Goal: Check status: Check status

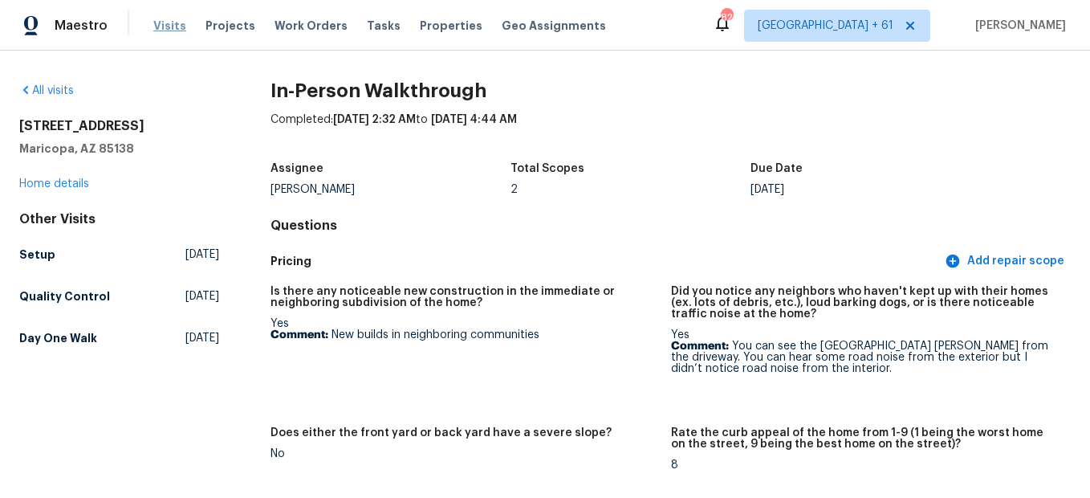
click at [161, 26] on span "Visits" at bounding box center [169, 26] width 33 height 16
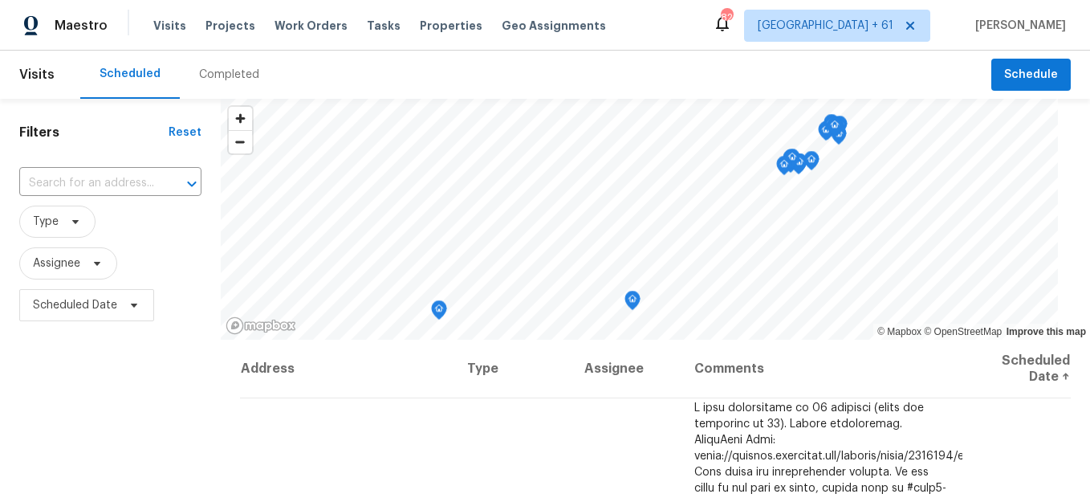
click at [217, 83] on div "Completed" at bounding box center [229, 75] width 99 height 48
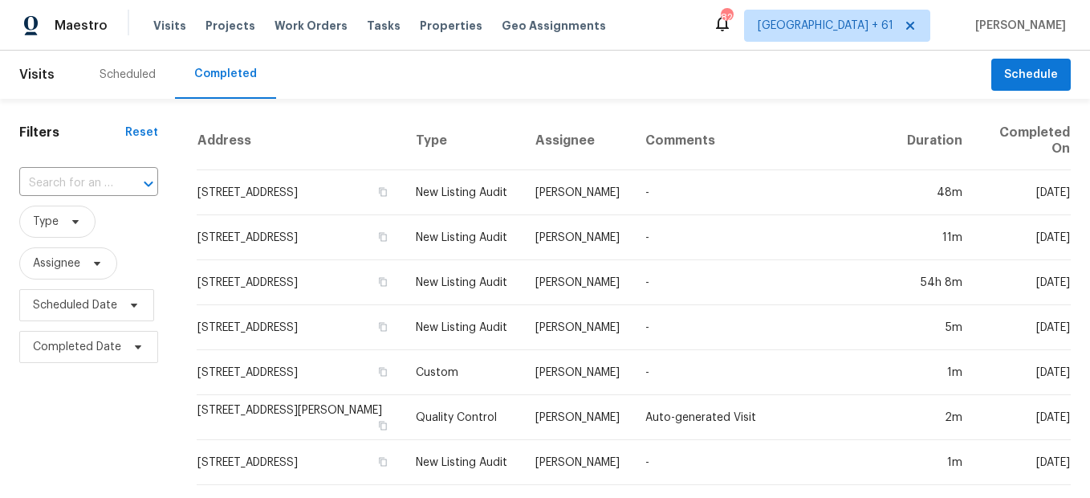
click at [116, 183] on div at bounding box center [137, 184] width 42 height 22
paste input "[STREET_ADDRESS]"
type input "[STREET_ADDRESS]"
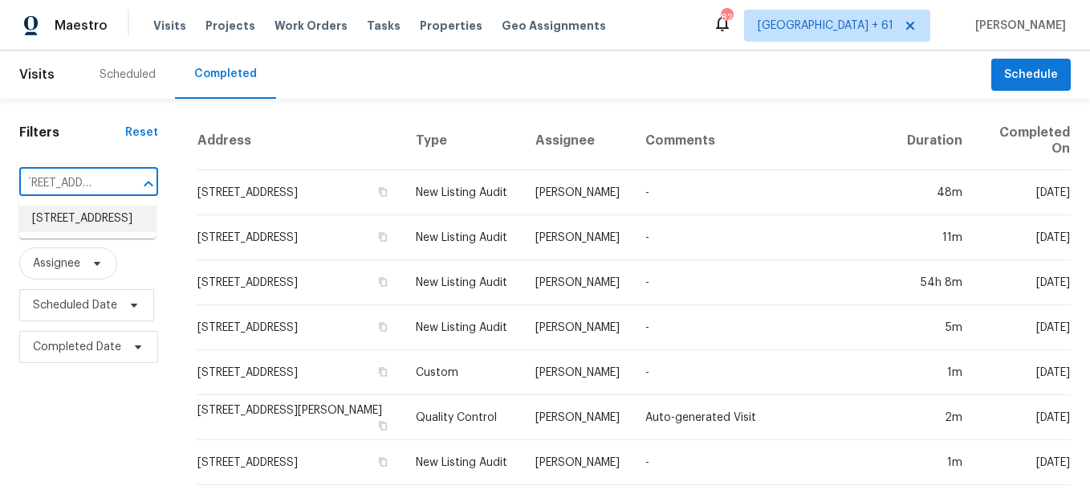
click at [96, 232] on li "[STREET_ADDRESS]" at bounding box center [87, 218] width 136 height 26
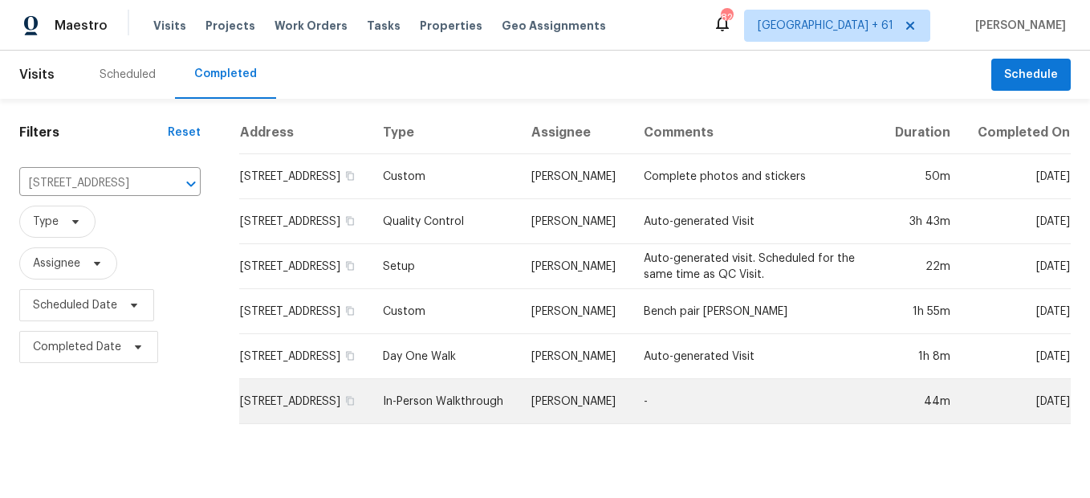
click at [451, 416] on td "In-Person Walkthrough" at bounding box center [444, 401] width 148 height 45
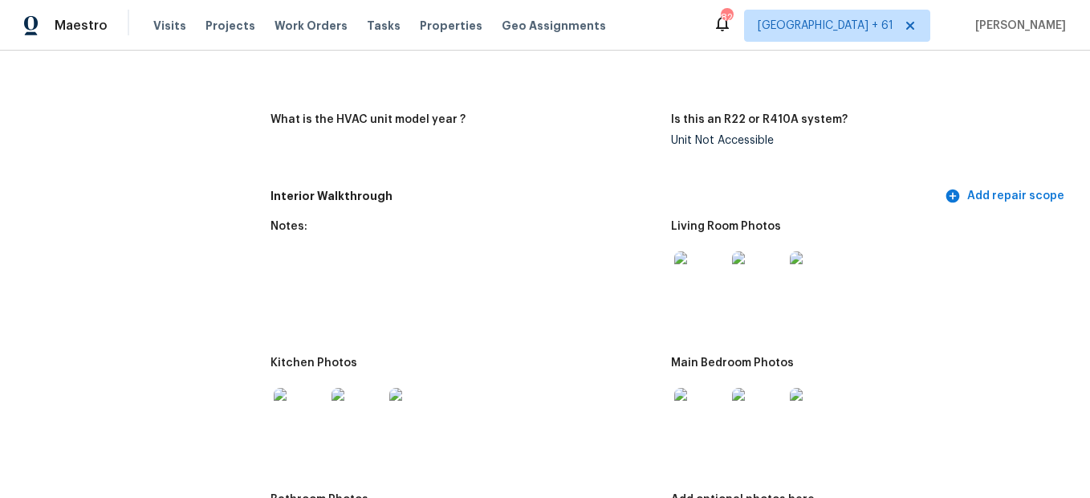
scroll to position [1576, 0]
click at [704, 283] on img at bounding box center [699, 277] width 51 height 51
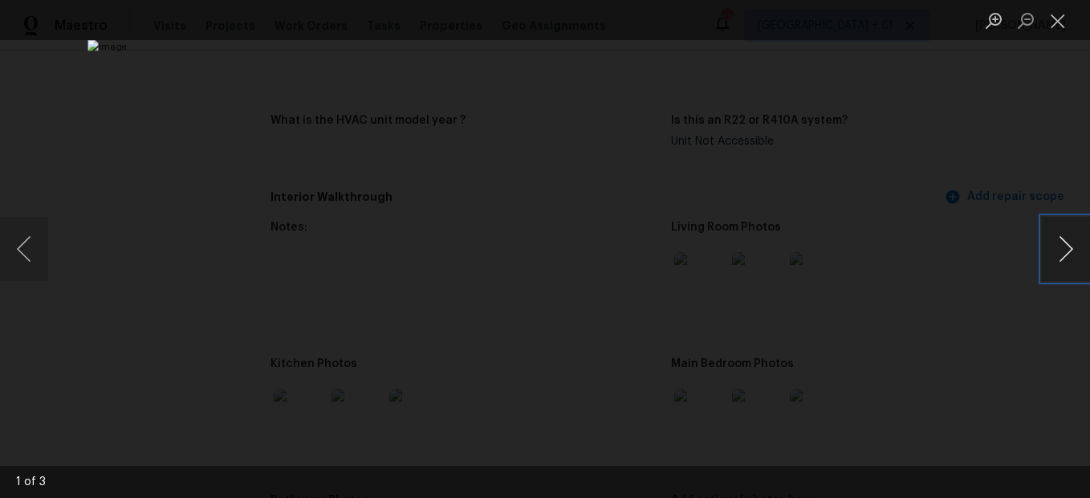
click at [1063, 261] on button "Next image" at bounding box center [1066, 249] width 48 height 64
